Goal: Task Accomplishment & Management: Use online tool/utility

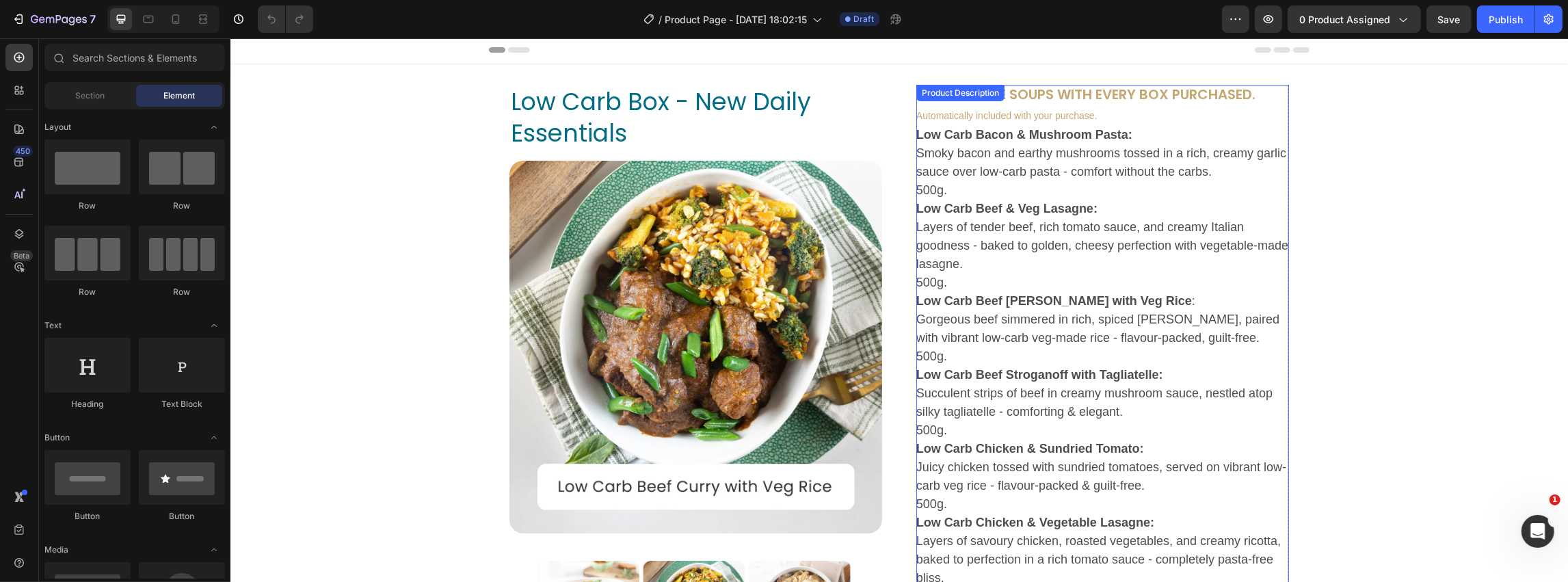
scroll to position [3, 0]
click at [1243, 25] on icon "button" at bounding box center [1236, 18] width 14 height 14
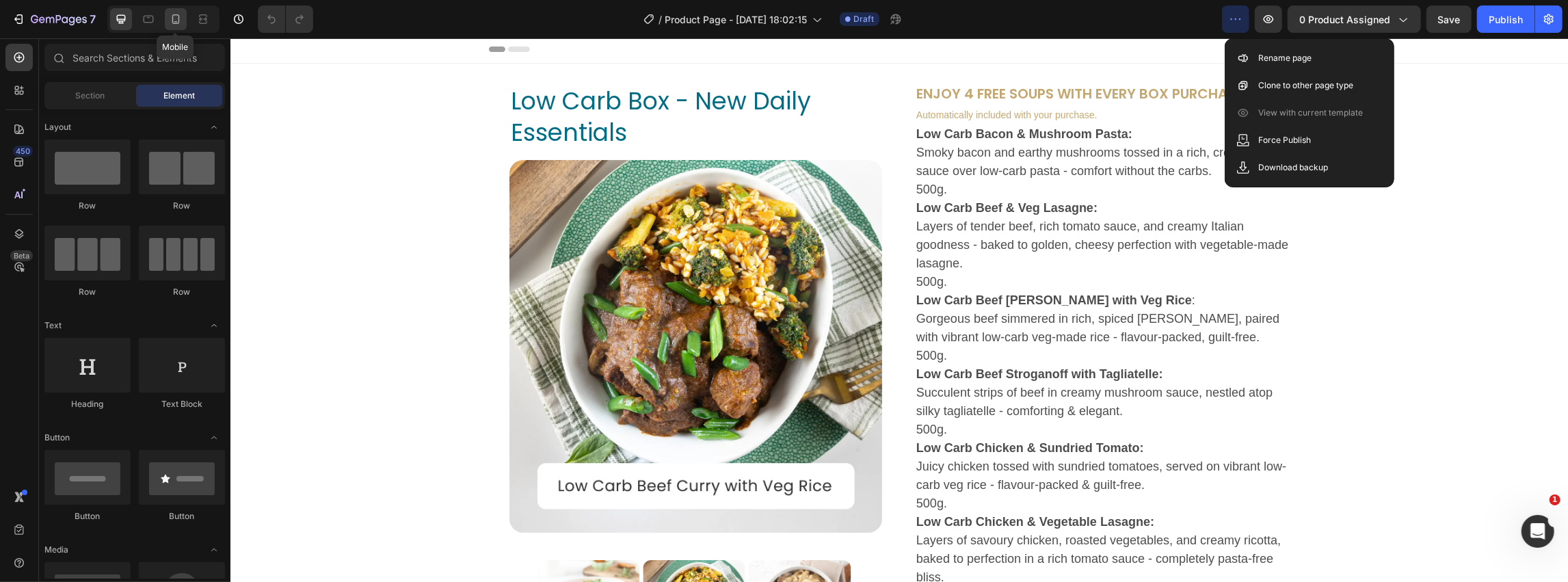
click at [178, 22] on icon at bounding box center [175, 18] width 14 height 14
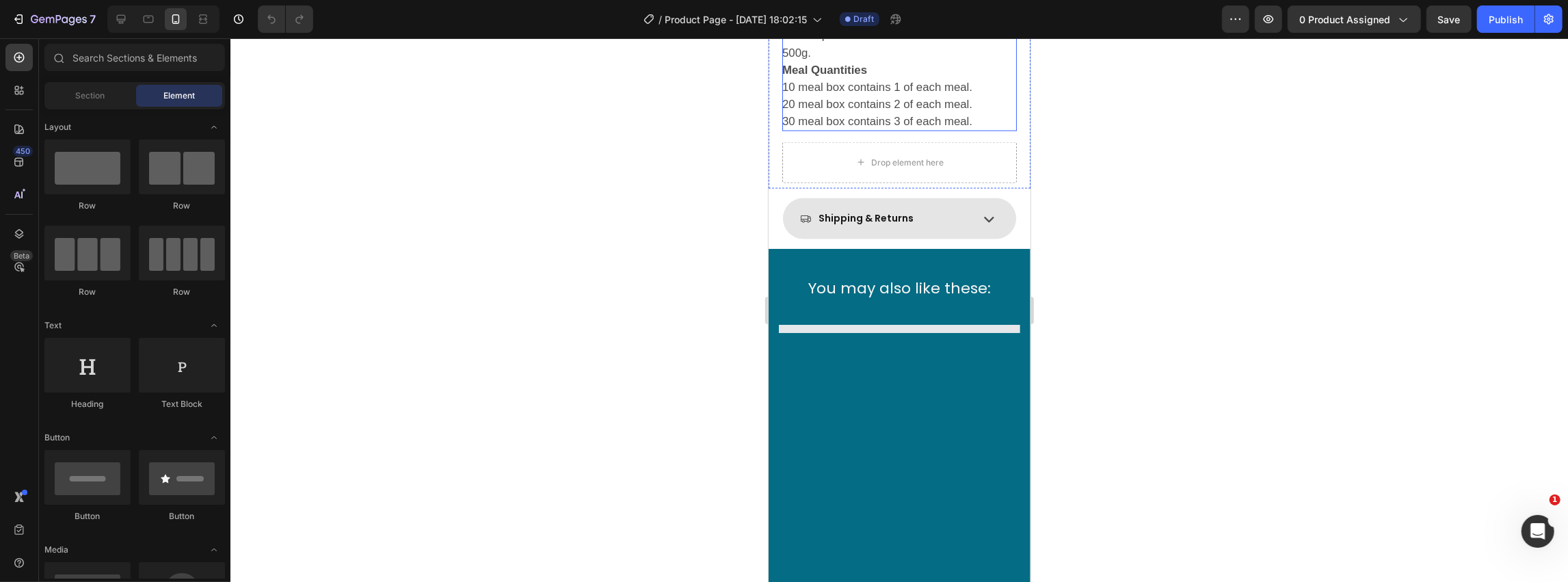
scroll to position [1804, 0]
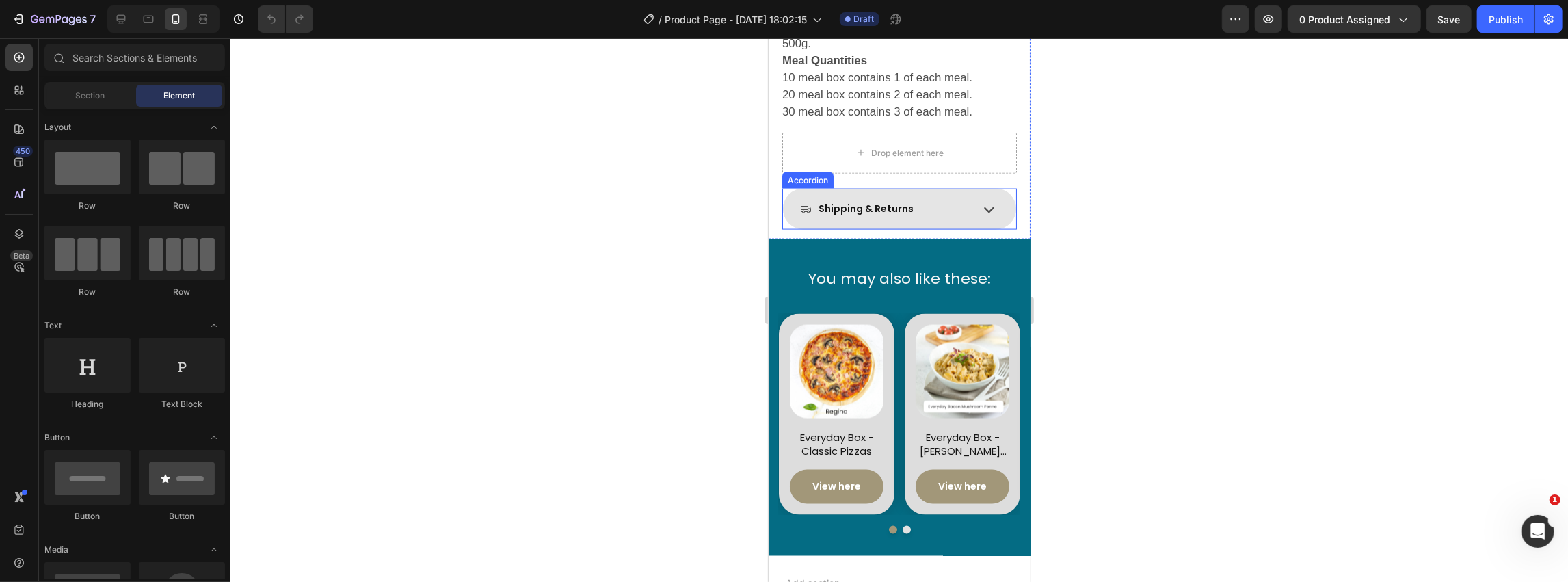
click at [995, 198] on icon at bounding box center [988, 208] width 20 height 20
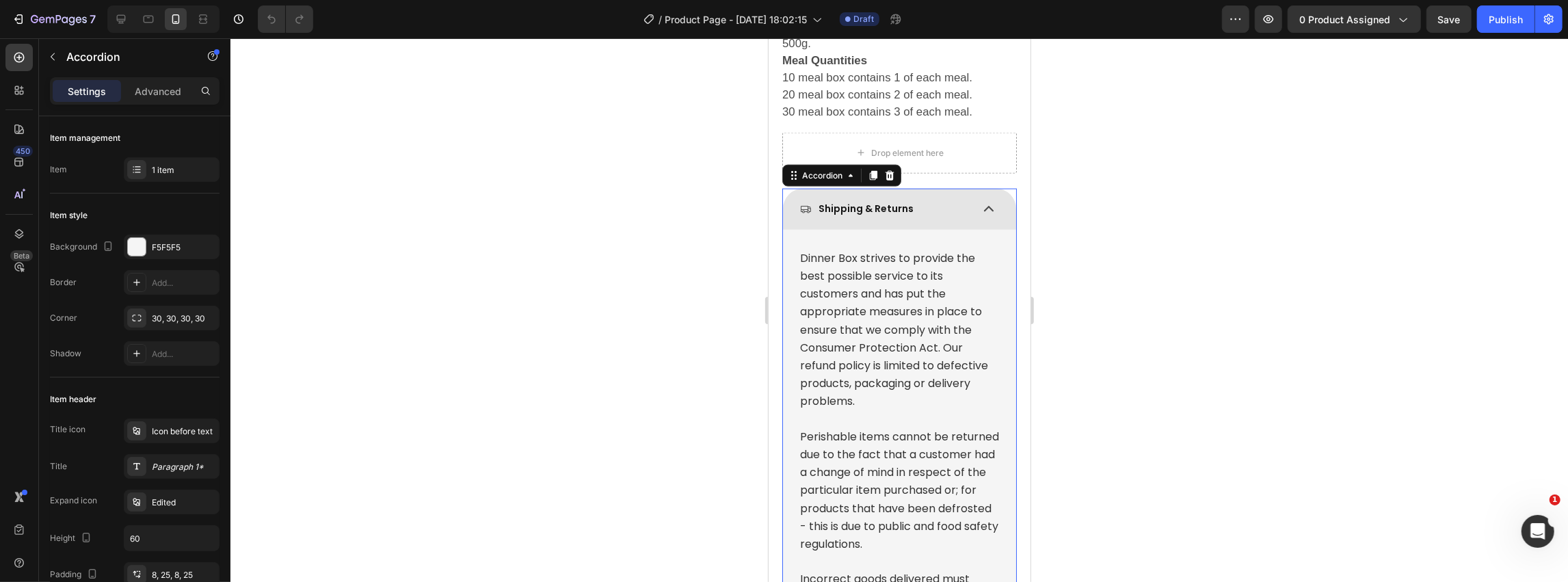
click at [991, 198] on icon at bounding box center [988, 208] width 20 height 20
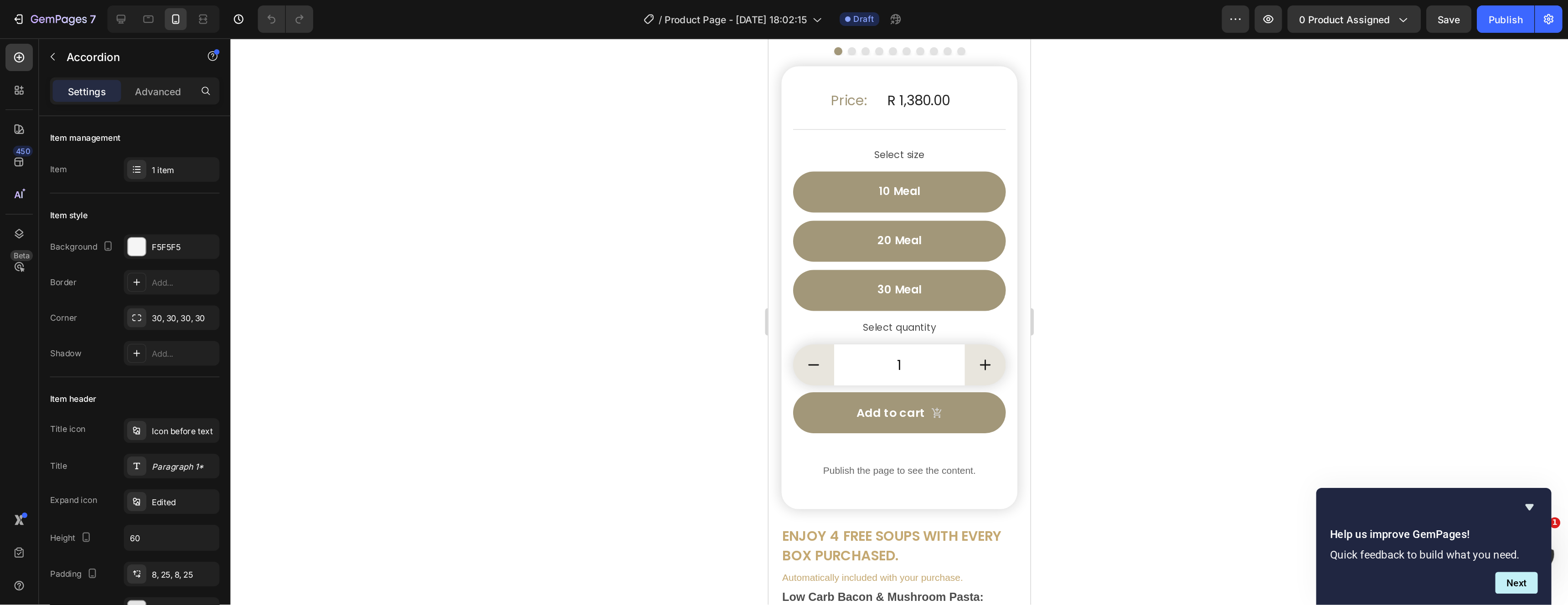
scroll to position [213, 0]
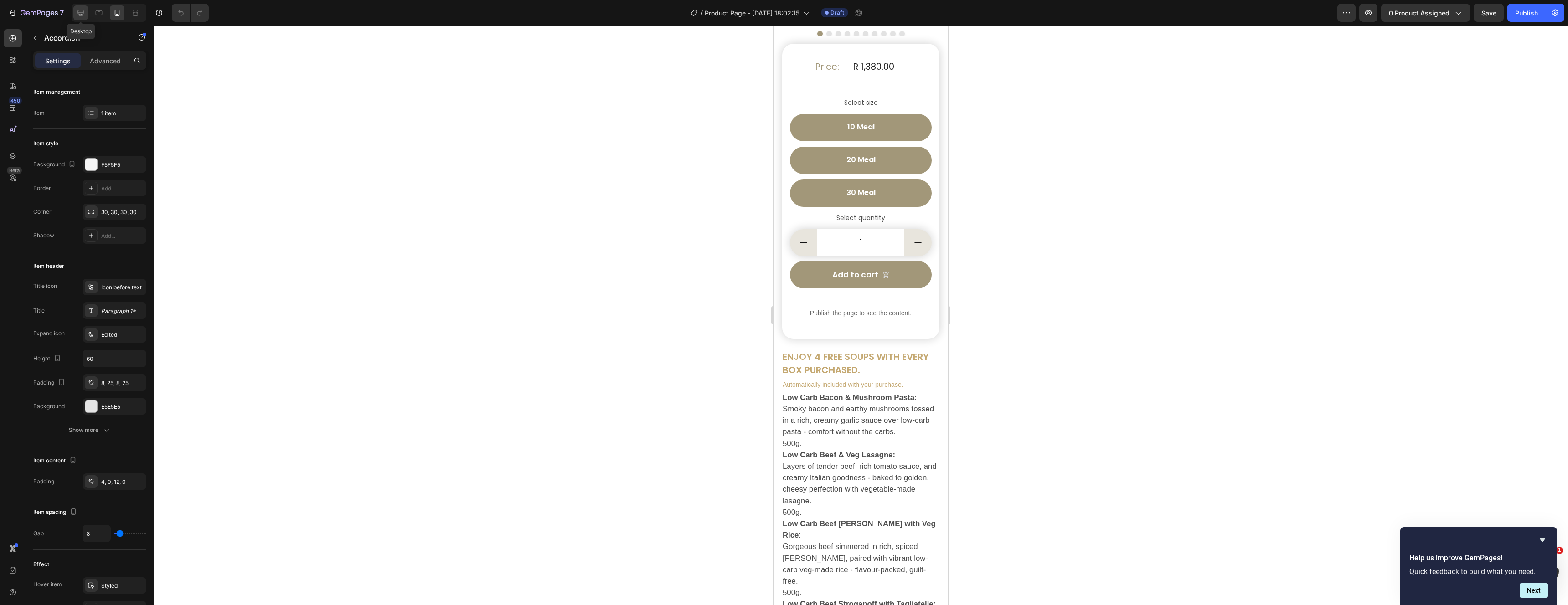
click at [78, 14] on icon at bounding box center [80, 12] width 9 height 9
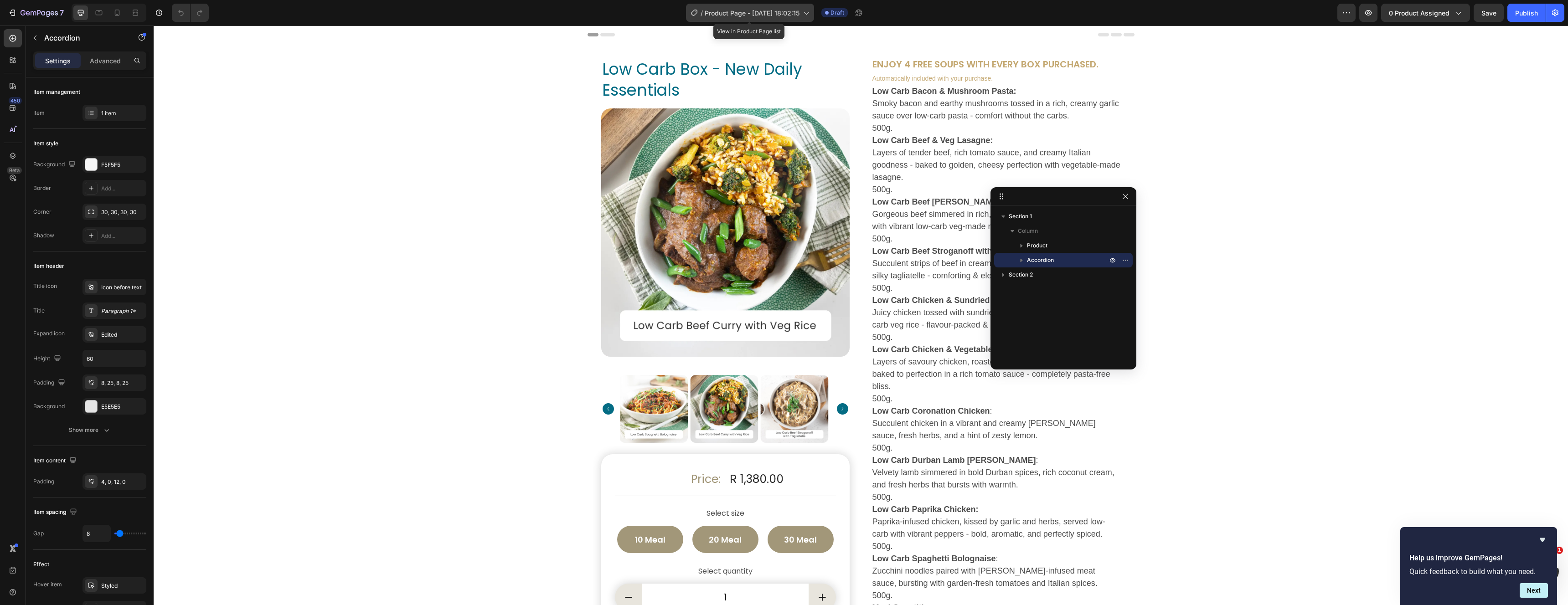
click at [756, 13] on span "Product Page - [DATE] 18:02:15" at bounding box center [752, 13] width 95 height 10
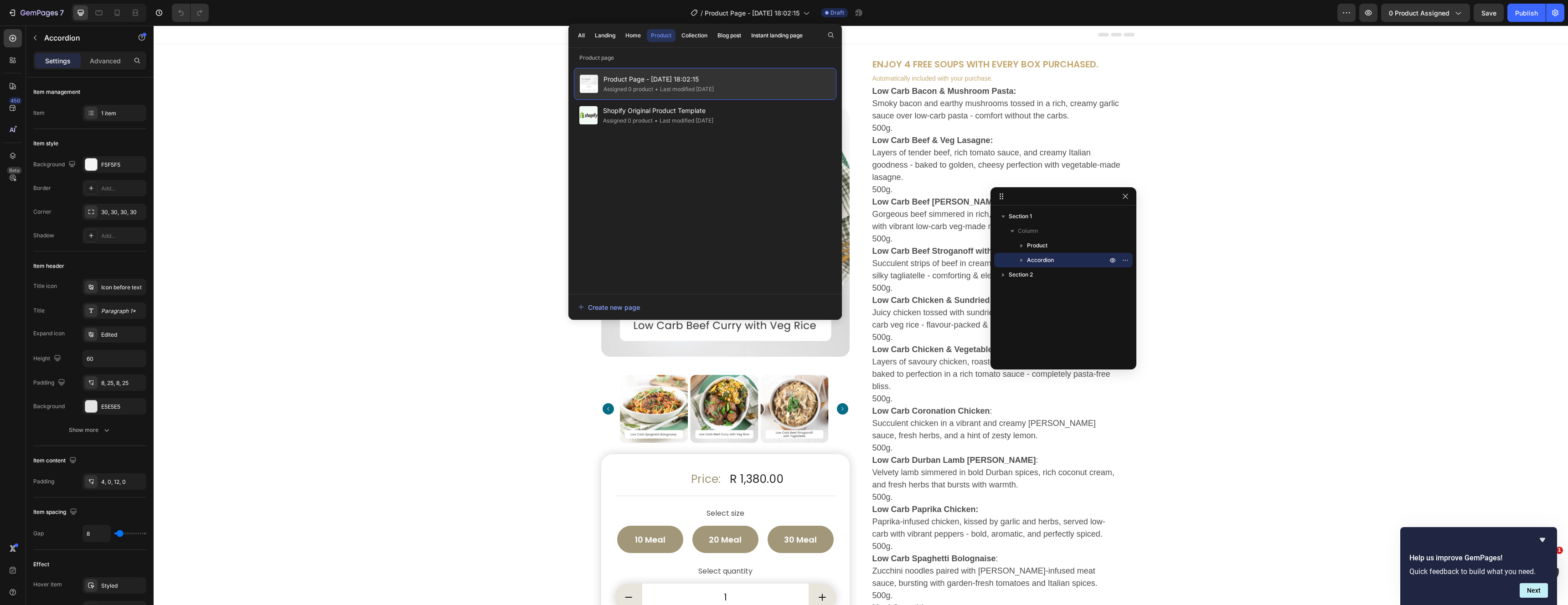
click at [707, 85] on div "• Last modified [DATE]" at bounding box center [684, 89] width 61 height 9
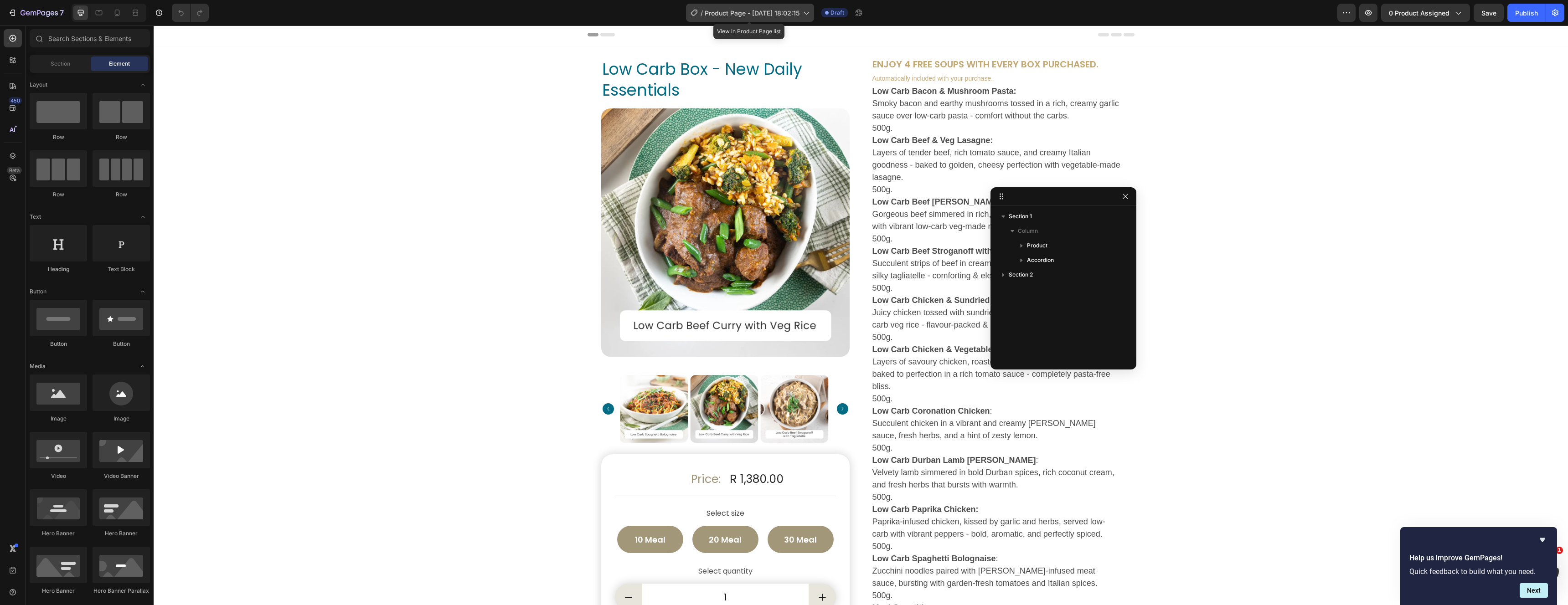
click at [772, 12] on span "Product Page - [DATE] 18:02:15" at bounding box center [752, 13] width 95 height 10
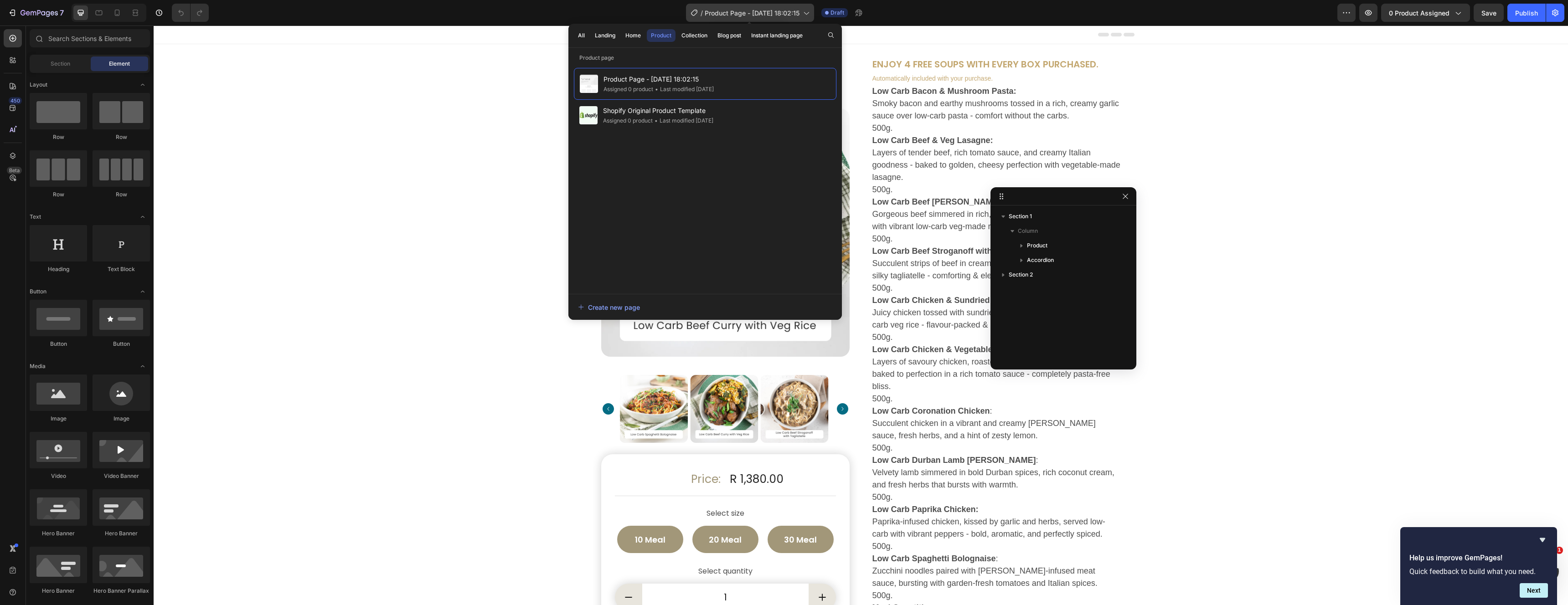
click at [772, 12] on span "Product Page - [DATE] 18:02:15" at bounding box center [752, 13] width 95 height 10
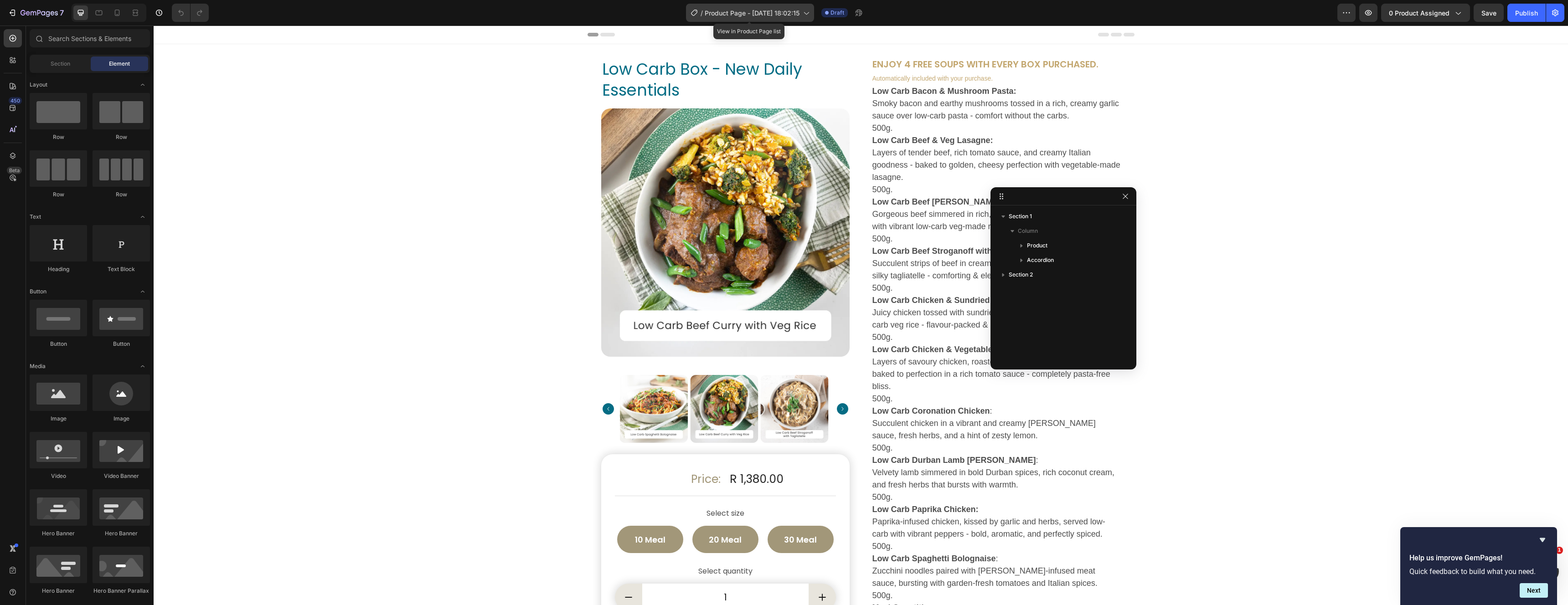
click at [772, 12] on span "Product Page - [DATE] 18:02:15" at bounding box center [752, 13] width 95 height 10
click at [35, 13] on icon "button" at bounding box center [33, 13] width 5 height 4
